Goal: Navigation & Orientation: Find specific page/section

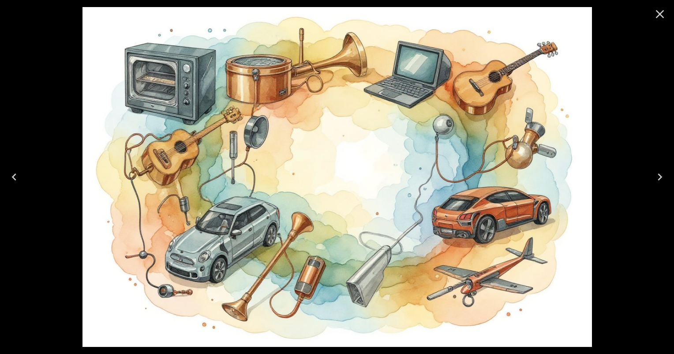
click at [16, 176] on icon "Previous" at bounding box center [14, 177] width 14 height 14
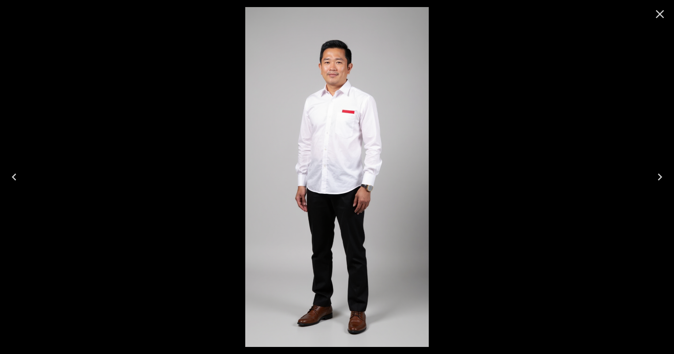
click at [654, 175] on icon "Next" at bounding box center [660, 177] width 14 height 14
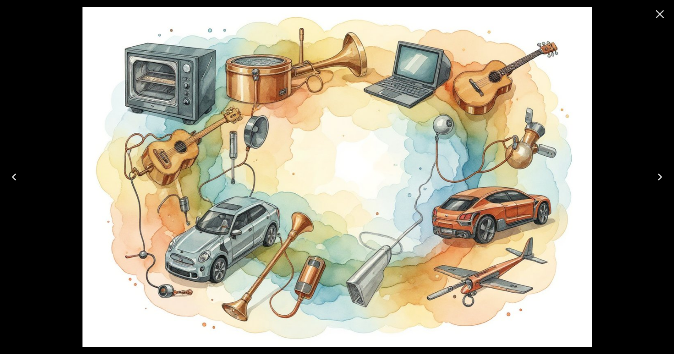
click at [654, 175] on icon "Next" at bounding box center [660, 177] width 14 height 14
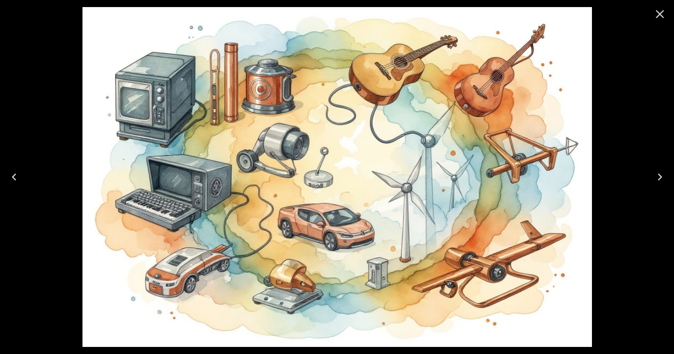
click at [655, 175] on icon "Next" at bounding box center [660, 177] width 14 height 14
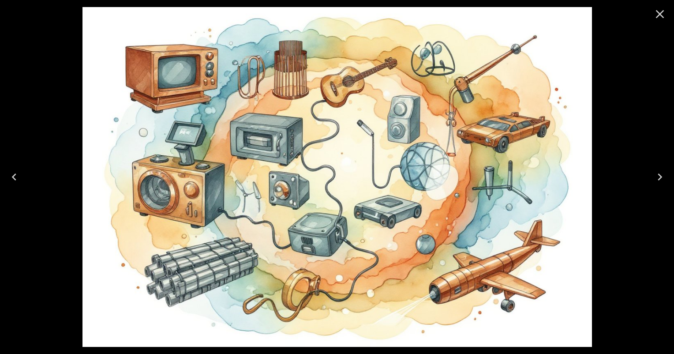
click at [655, 175] on icon "Next" at bounding box center [660, 177] width 14 height 14
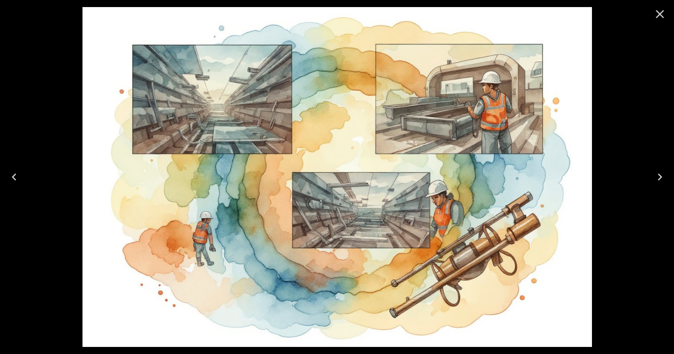
click at [654, 176] on icon "Next" at bounding box center [660, 177] width 14 height 14
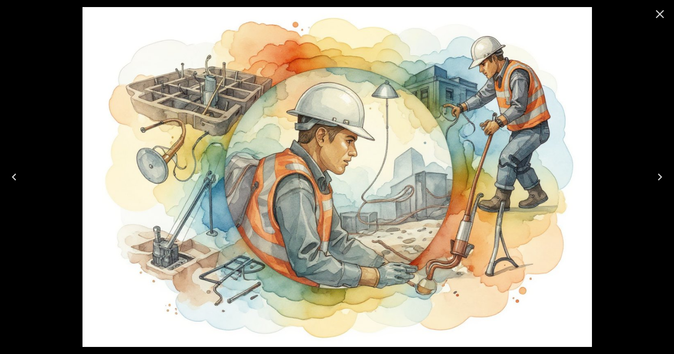
click at [654, 176] on icon "Next" at bounding box center [660, 177] width 14 height 14
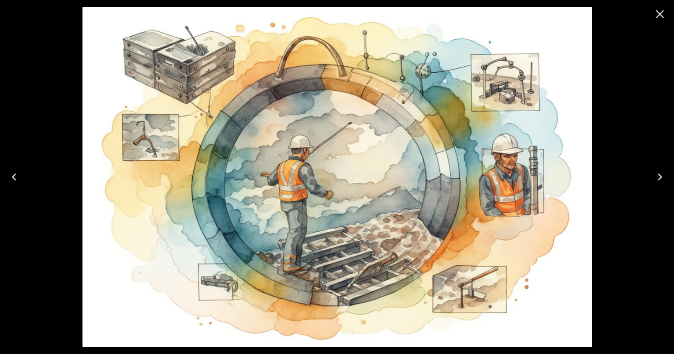
click at [654, 176] on icon "Next" at bounding box center [660, 177] width 14 height 14
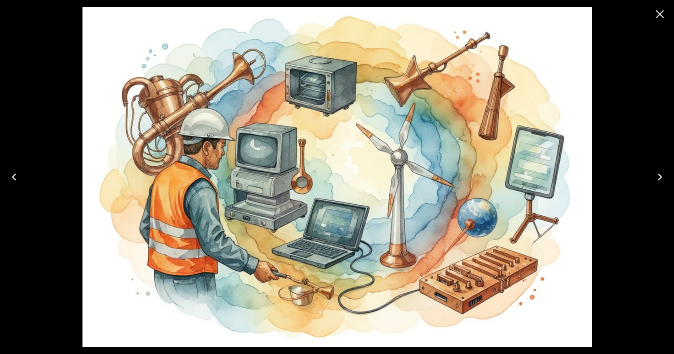
click at [654, 176] on icon "Next" at bounding box center [660, 177] width 14 height 14
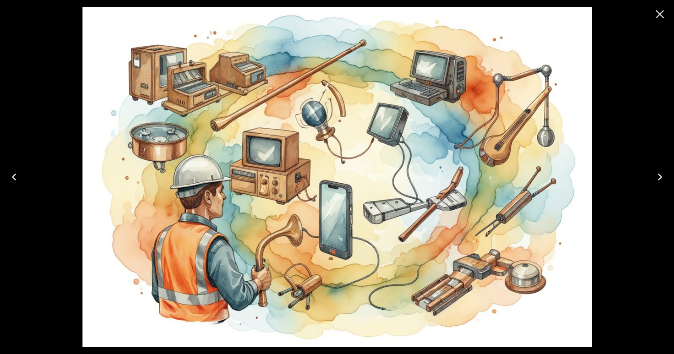
click at [654, 176] on icon "Next" at bounding box center [660, 177] width 14 height 14
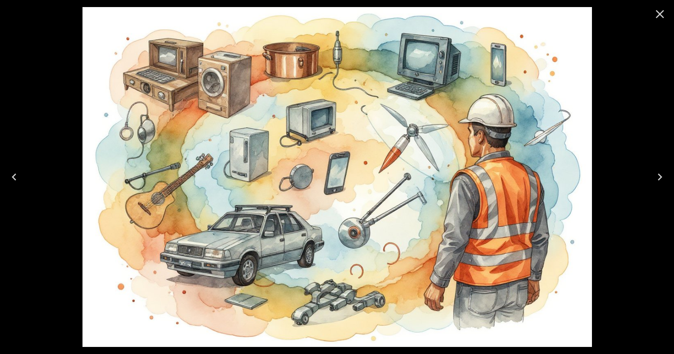
click at [654, 176] on icon "Next" at bounding box center [660, 177] width 14 height 14
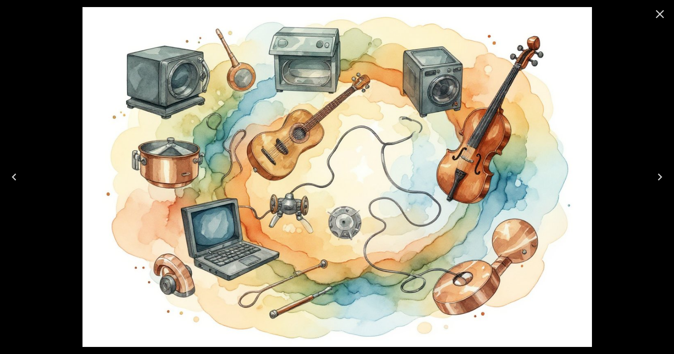
click at [654, 176] on icon "Next" at bounding box center [660, 177] width 14 height 14
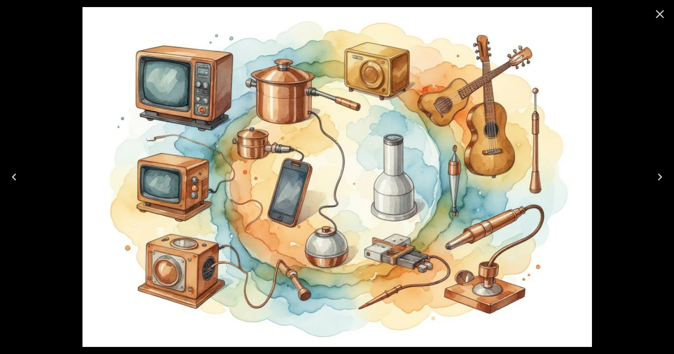
click at [654, 176] on icon "Next" at bounding box center [660, 177] width 14 height 14
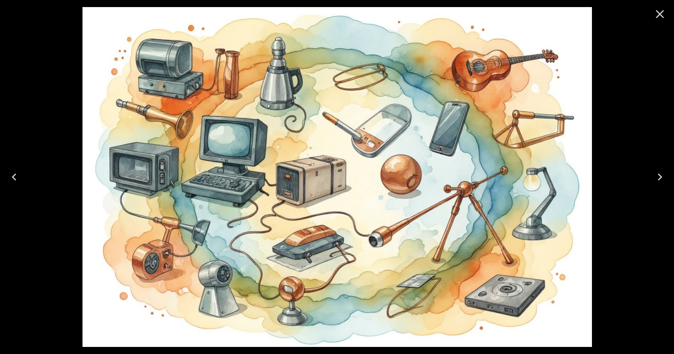
click at [654, 176] on icon "Next" at bounding box center [660, 177] width 14 height 14
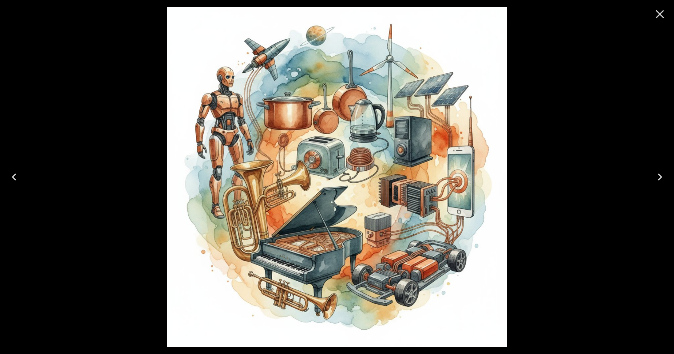
click at [15, 177] on icon "Previous" at bounding box center [14, 177] width 14 height 14
